Goal: Check status: Verify the current state of an ongoing process or item

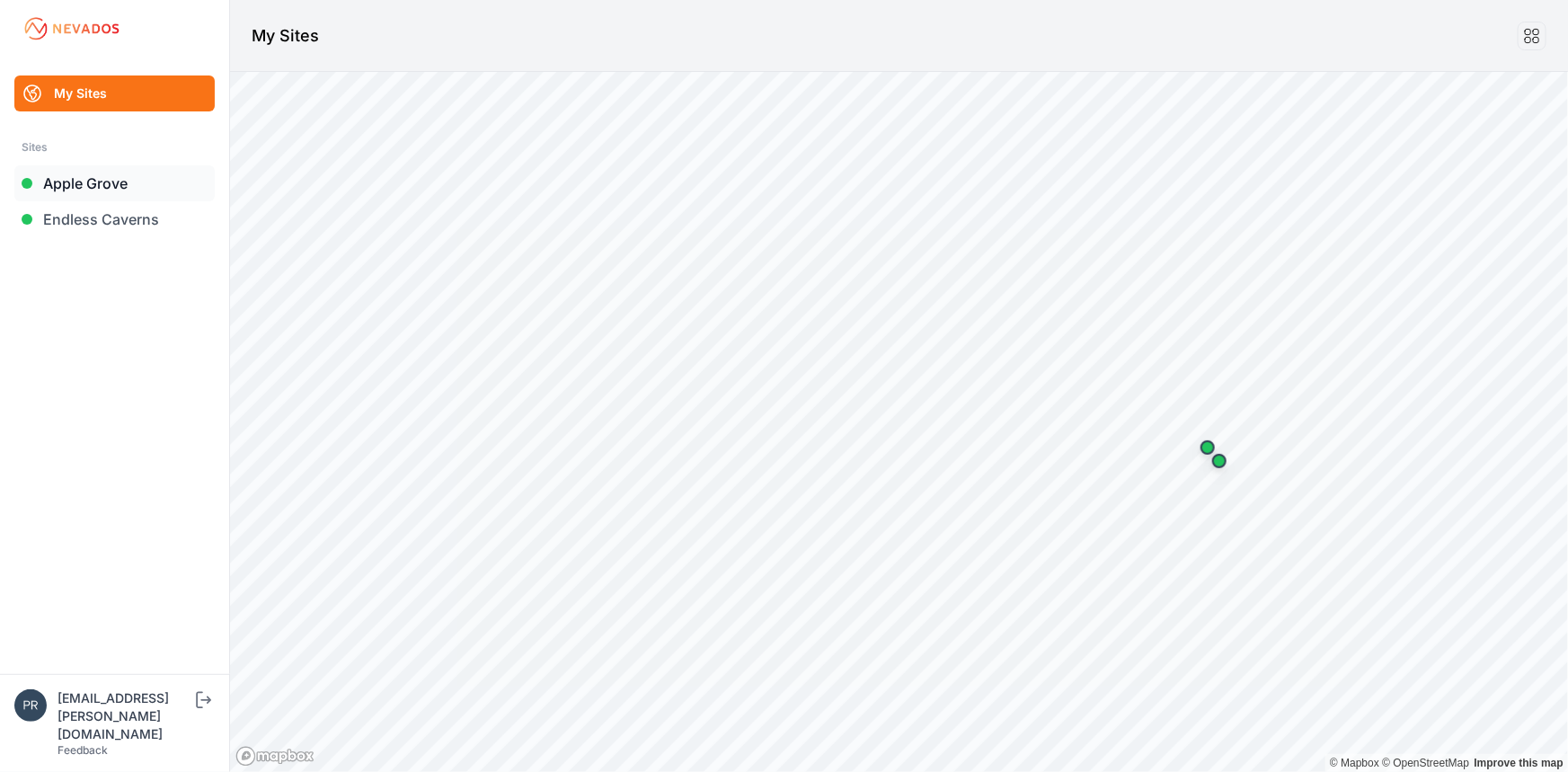
click at [152, 186] on link "Apple Grove" at bounding box center [115, 184] width 201 height 36
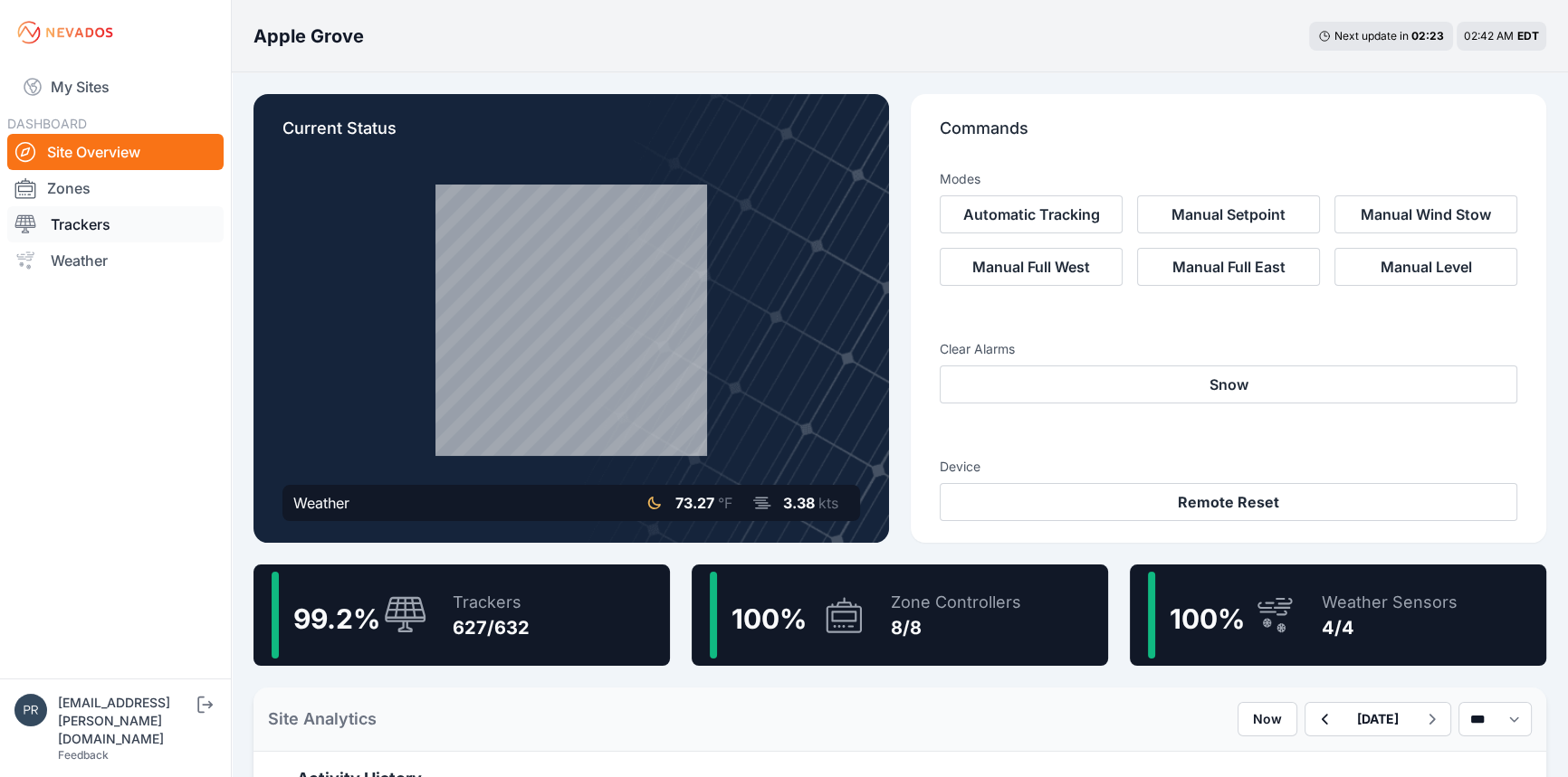
click at [85, 218] on link "Trackers" at bounding box center [115, 224] width 217 height 36
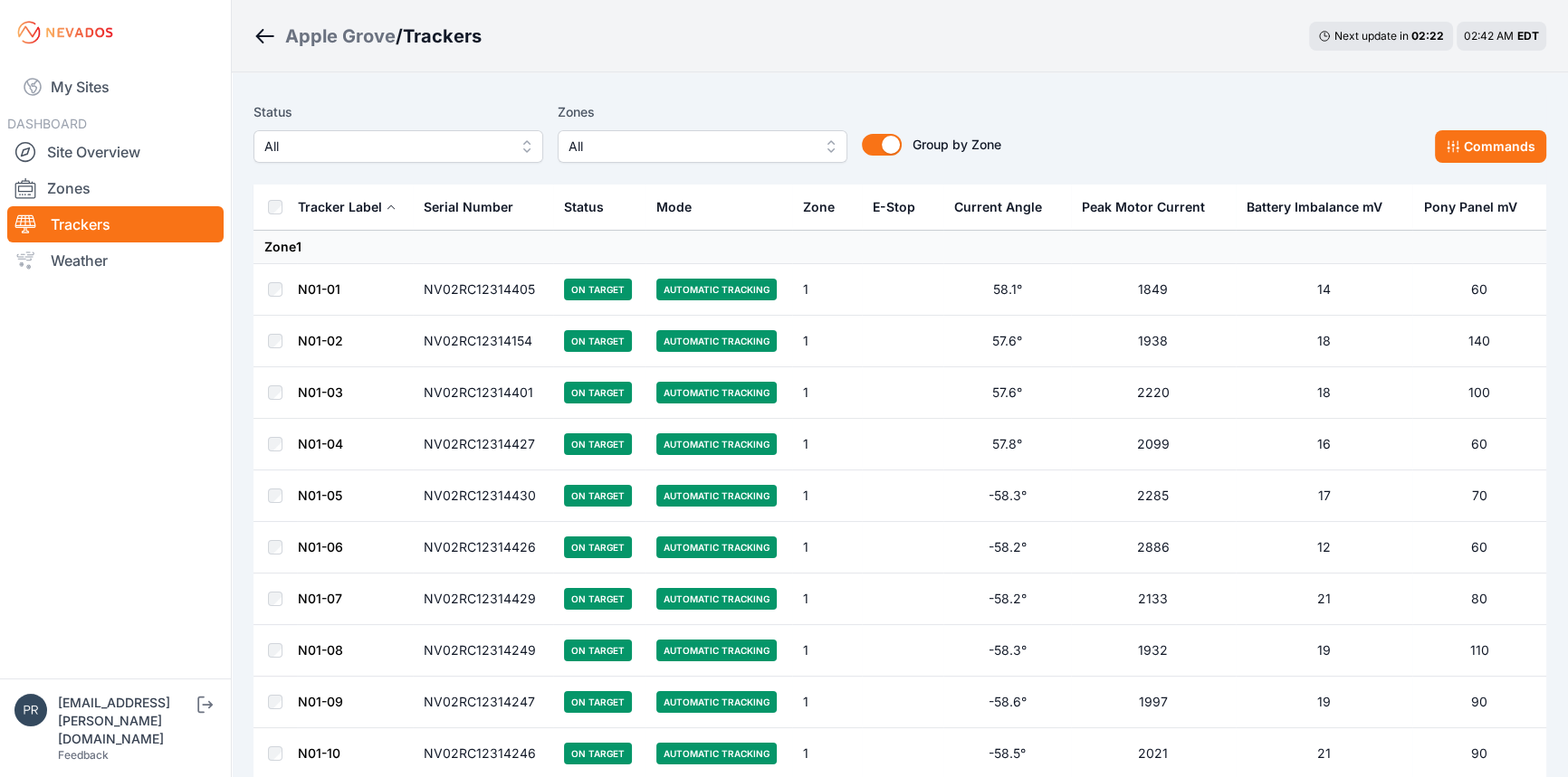
click at [358, 117] on label "Status" at bounding box center [399, 112] width 290 height 22
click at [352, 140] on span "All" at bounding box center [385, 146] width 242 height 22
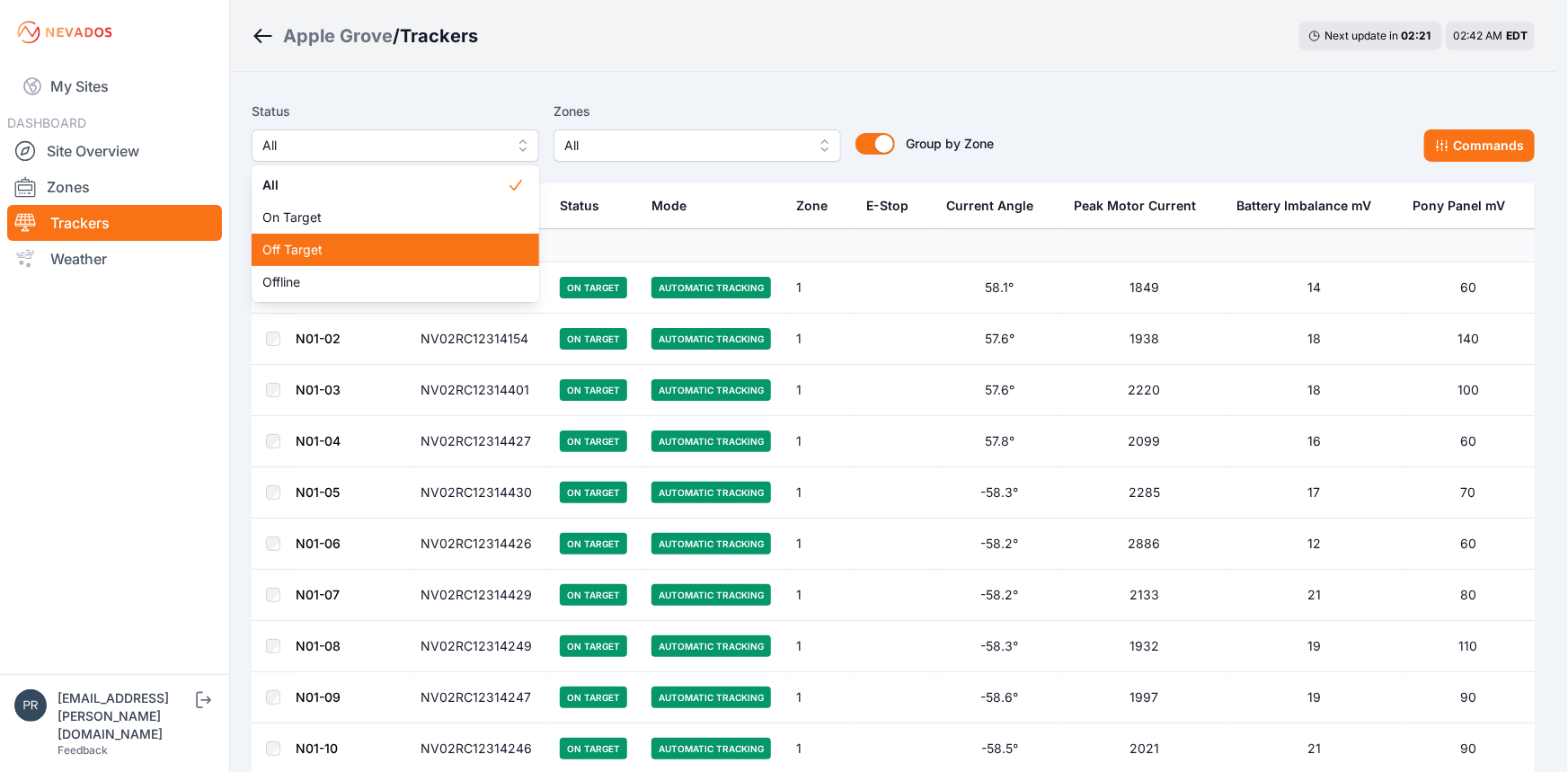
click at [324, 242] on span "Off Target" at bounding box center [384, 249] width 244 height 18
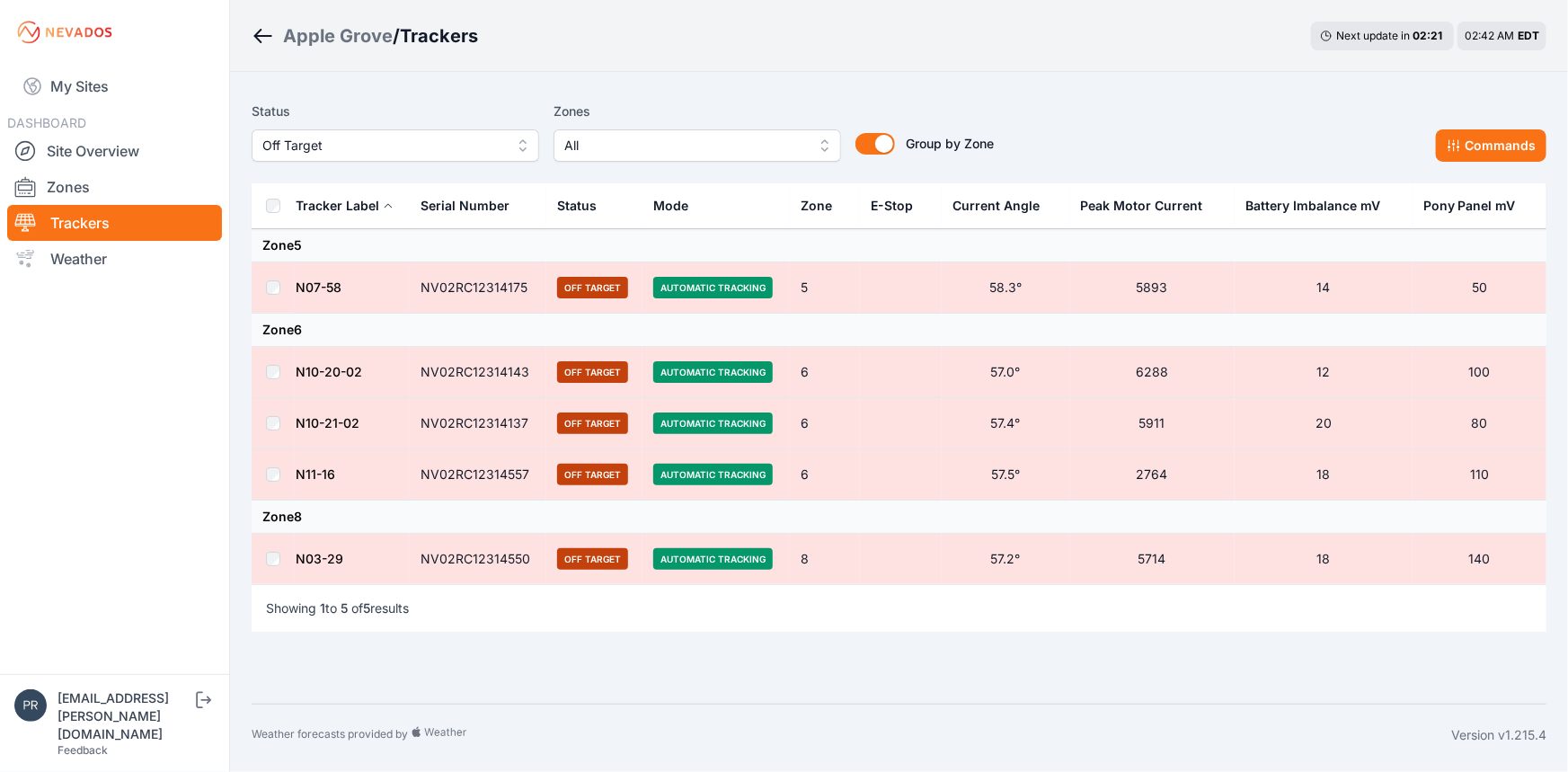
click at [181, 374] on nav "My Sites DASHBOARD Site Overview Zones Trackers Weather" at bounding box center [115, 362] width 229 height 595
